Goal: Complete application form

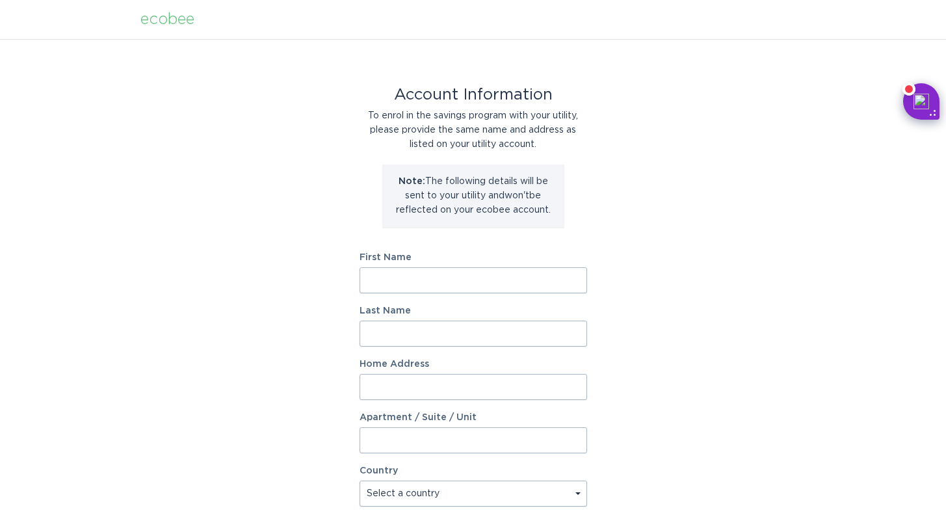
click at [483, 293] on input "First Name" at bounding box center [474, 280] width 228 height 26
type input "[PERSON_NAME]"
type input "[STREET_ADDRESS]"
select select "US"
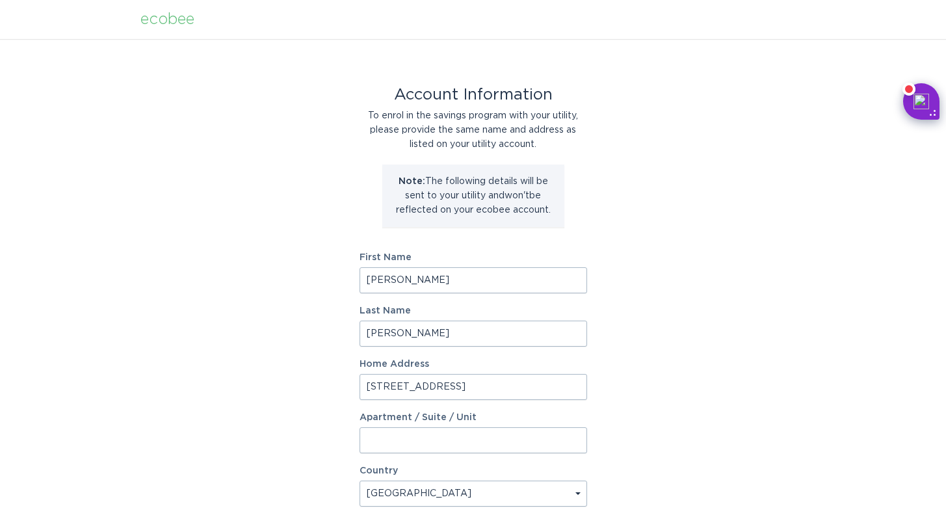
type input "[GEOGRAPHIC_DATA]"
type input "29607"
select select "SC"
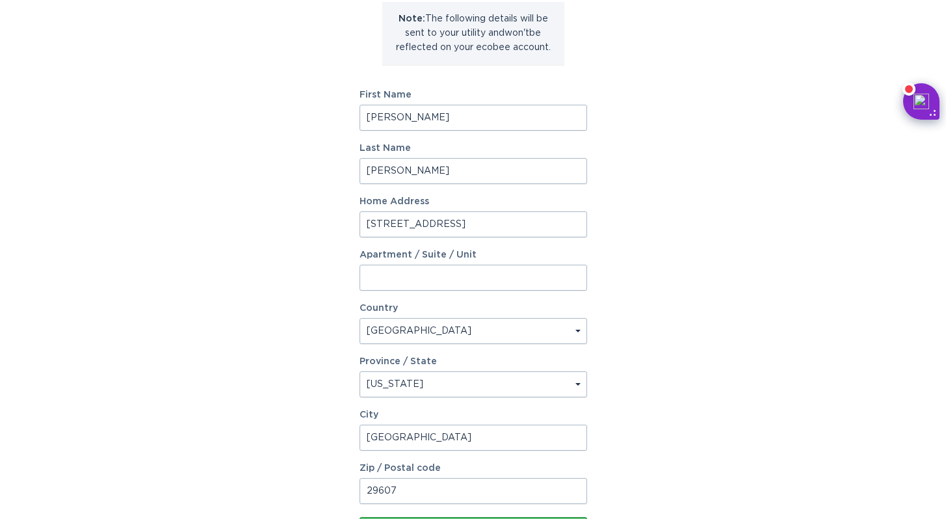
scroll to position [272, 0]
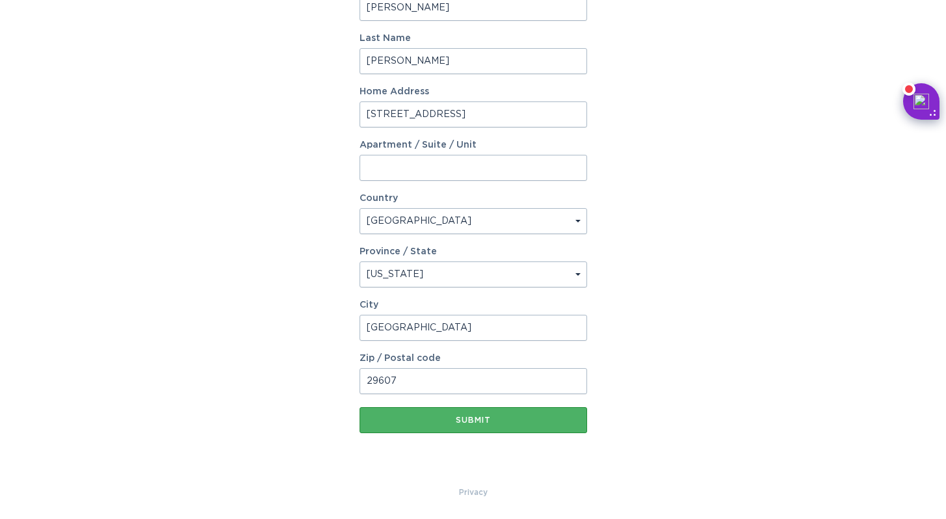
click at [507, 420] on div "Submit" at bounding box center [473, 420] width 215 height 8
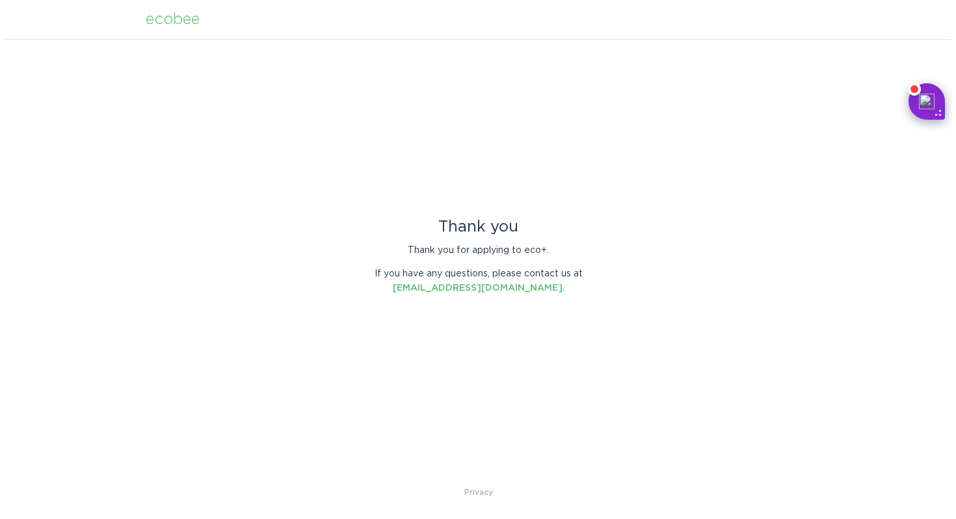
scroll to position [0, 0]
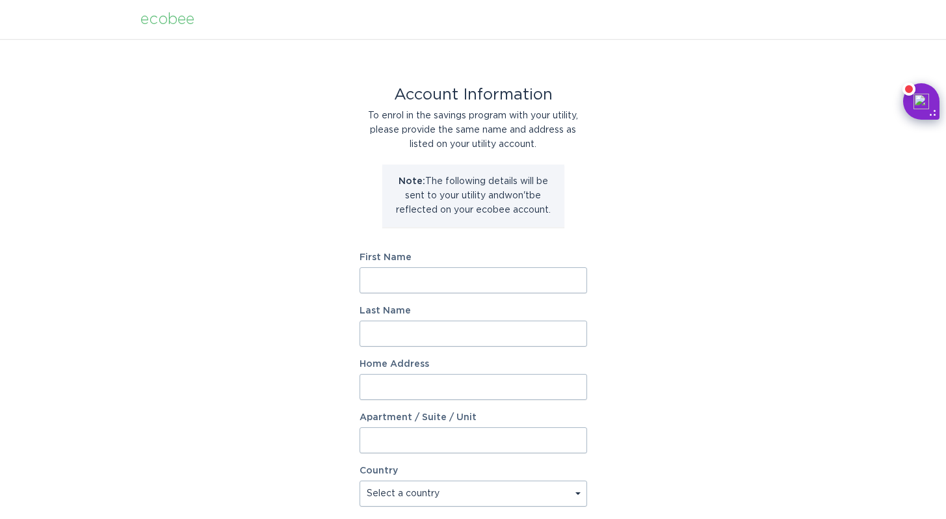
click at [429, 271] on input "First Name" at bounding box center [474, 280] width 228 height 26
type input "[PERSON_NAME]"
type input "[STREET_ADDRESS]"
select select "US"
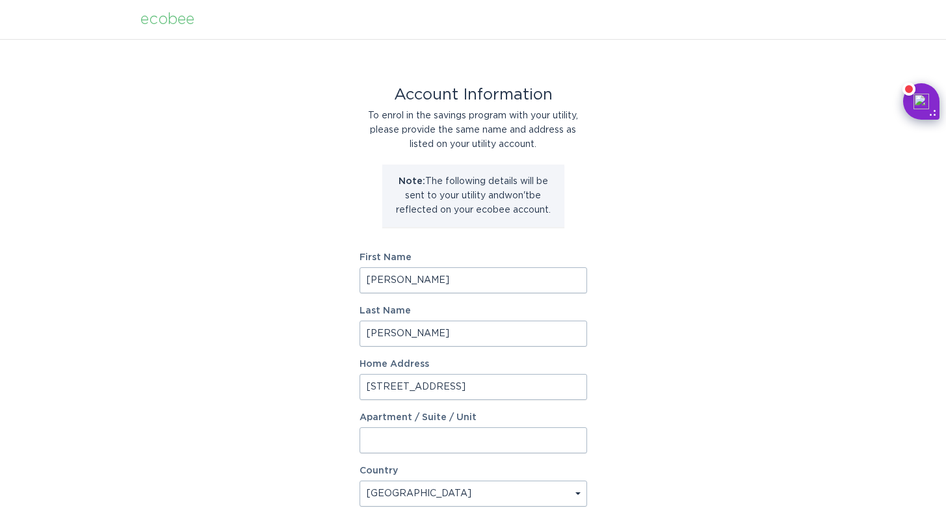
type input "[GEOGRAPHIC_DATA]"
type input "29607"
select select "SC"
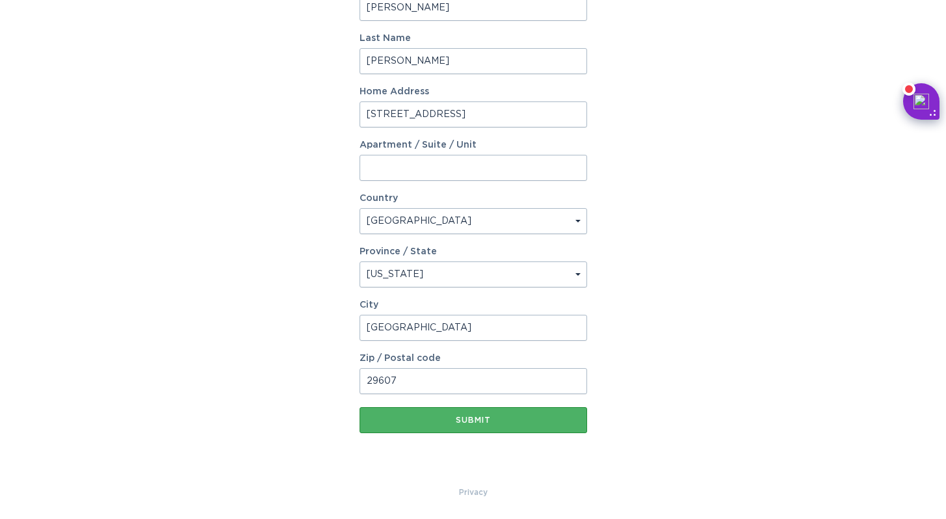
click at [471, 423] on div "Submit" at bounding box center [473, 420] width 215 height 8
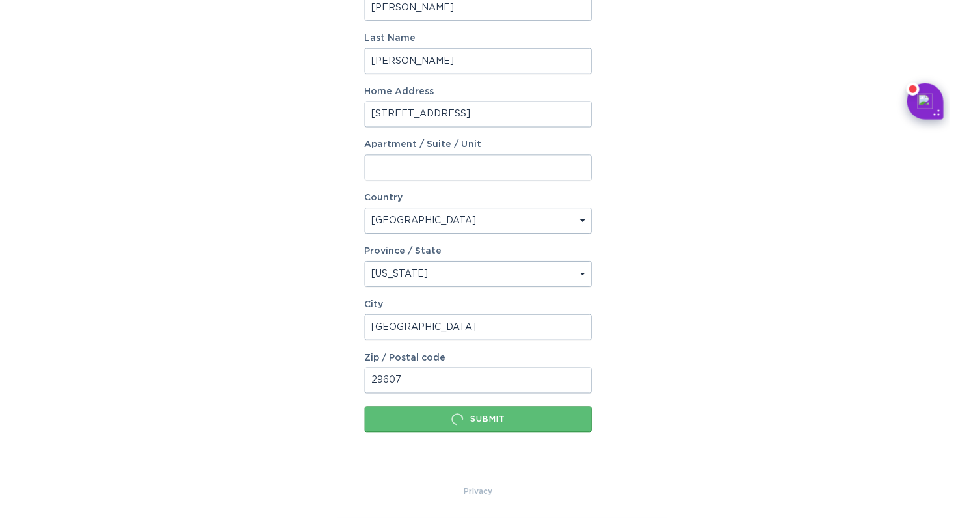
scroll to position [0, 0]
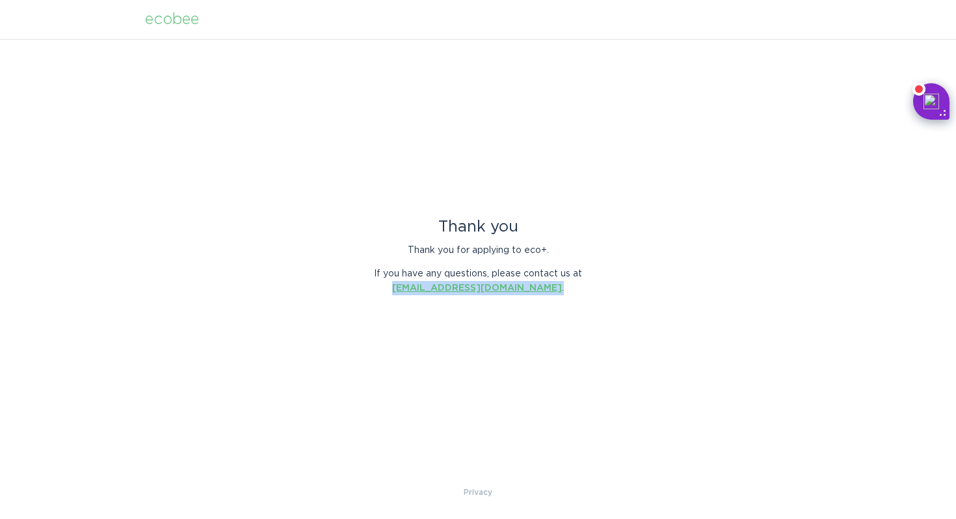
drag, startPoint x: 582, startPoint y: 289, endPoint x: 412, endPoint y: 286, distance: 170.4
click at [412, 286] on p "If you have any questions, please contact us at [EMAIL_ADDRESS][DOMAIN_NAME] ." at bounding box center [478, 281] width 228 height 29
copy p "[EMAIL_ADDRESS][DOMAIN_NAME] ."
click at [589, 291] on p "If you have any questions, please contact us at [EMAIL_ADDRESS][DOMAIN_NAME] ." at bounding box center [478, 280] width 228 height 29
